Goal: Check status: Check status

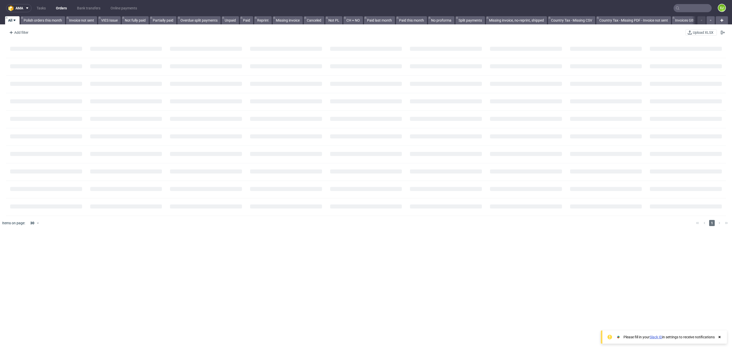
click at [674, 5] on input "text" at bounding box center [693, 8] width 38 height 8
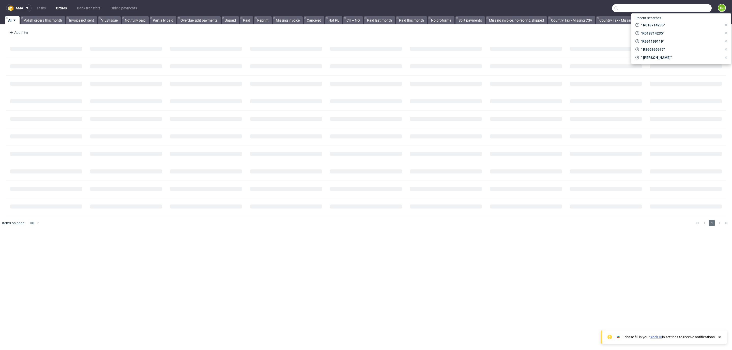
paste input "R991199119_"
type input "R991199119"
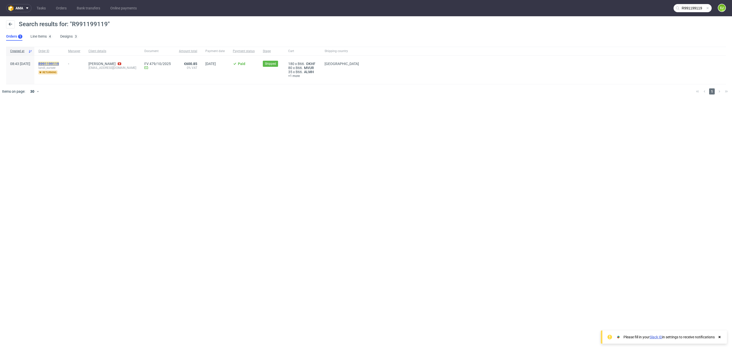
click at [59, 62] on mark "R991199119" at bounding box center [48, 64] width 21 height 4
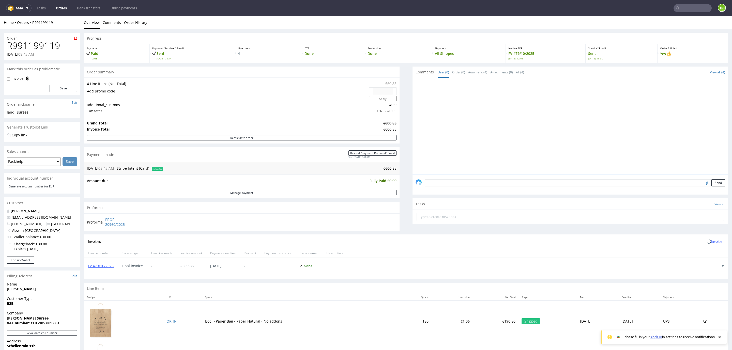
scroll to position [128, 0]
